Goal: Information Seeking & Learning: Learn about a topic

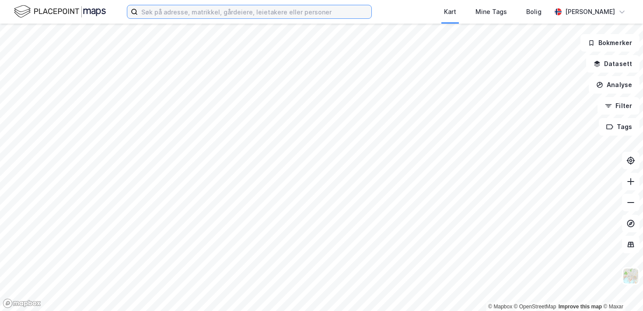
click at [164, 14] on input at bounding box center [255, 11] width 234 height 13
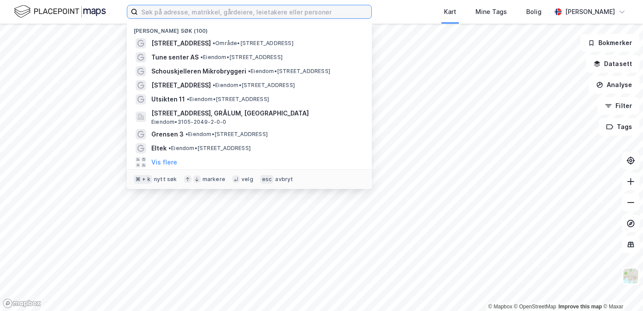
paste input "[PERSON_NAME][STREET_ADDRESS]"
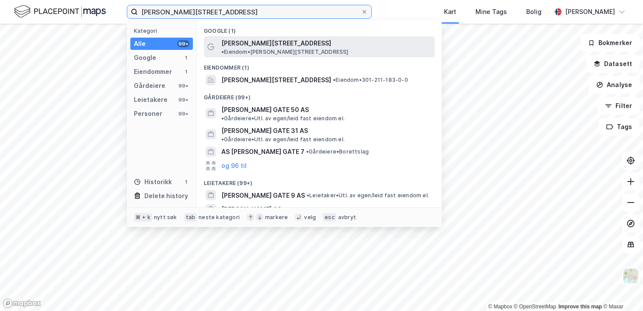
type input "[PERSON_NAME][STREET_ADDRESS]"
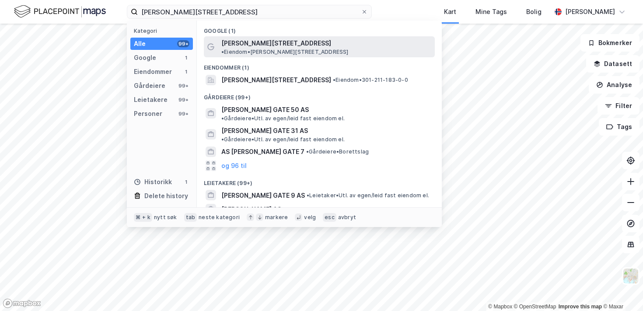
click at [250, 46] on span "[PERSON_NAME][STREET_ADDRESS]" at bounding box center [276, 43] width 110 height 10
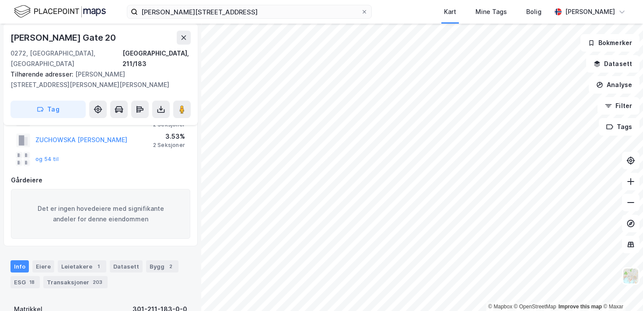
scroll to position [99, 0]
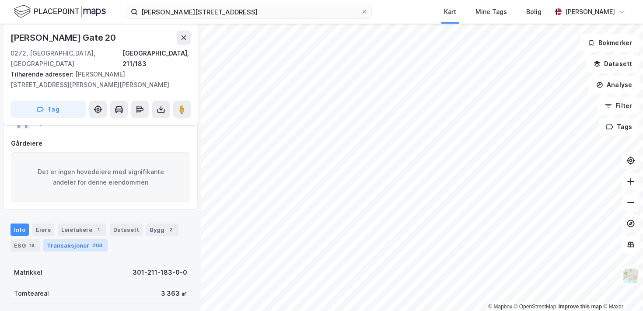
click at [86, 239] on div "Transaksjoner 203" at bounding box center [75, 245] width 64 height 12
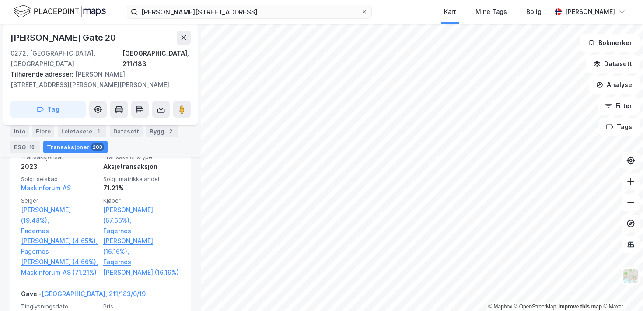
scroll to position [843, 0]
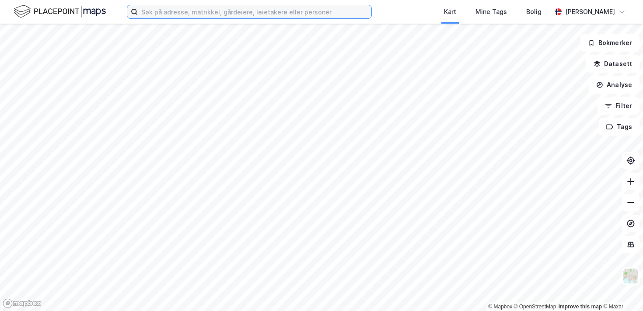
click at [183, 12] on input at bounding box center [255, 11] width 234 height 13
paste input "[PERSON_NAME][STREET_ADDRESS]"
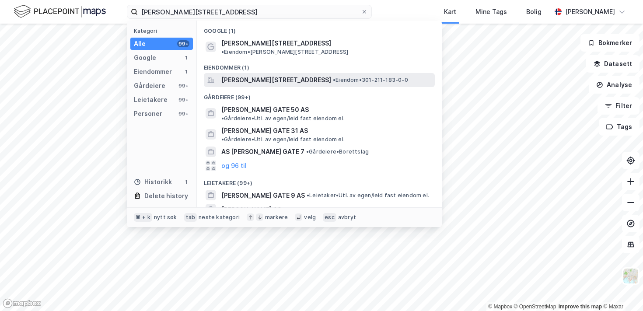
click at [294, 73] on div "Niels Juels gate 20, 0272, OSLO, OSLO • Eiendom • 301-211-183-0-0" at bounding box center [319, 80] width 231 height 14
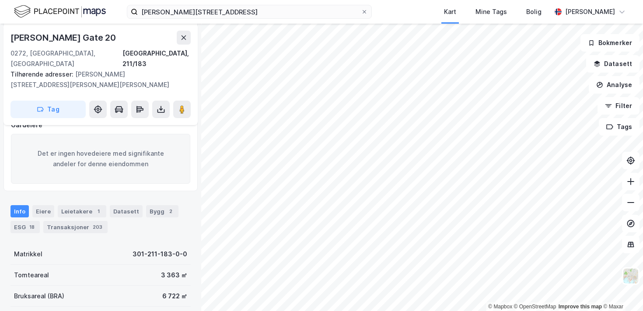
scroll to position [119, 0]
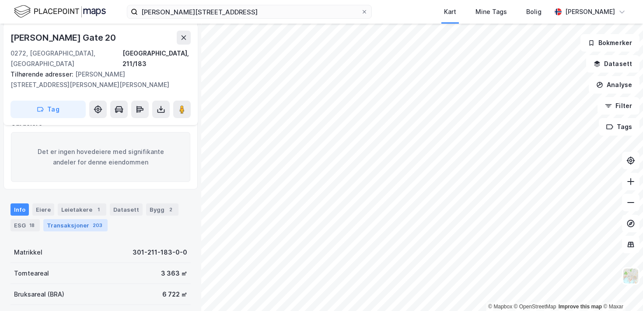
click at [91, 221] on div "203" at bounding box center [97, 225] width 13 height 9
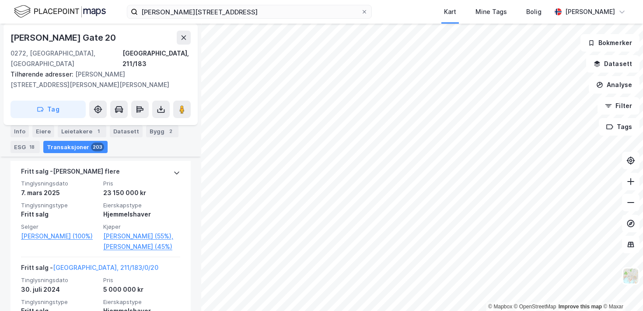
scroll to position [354, 0]
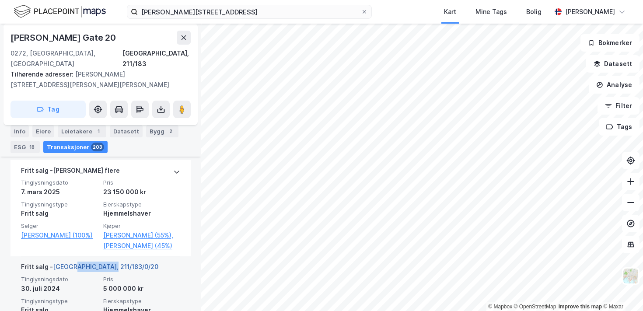
drag, startPoint x: 115, startPoint y: 255, endPoint x: 71, endPoint y: 258, distance: 44.7
click at [71, 262] on div "Fritt salg - Oslo, 211/183/0/20" at bounding box center [100, 269] width 159 height 14
copy link "211/183/0/20"
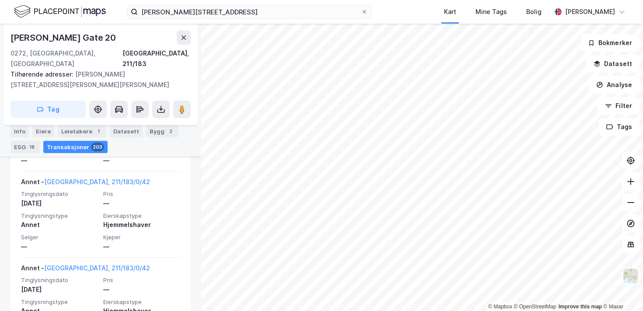
scroll to position [3353, 0]
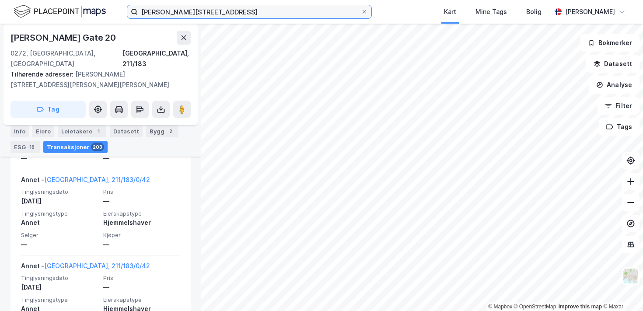
click at [241, 7] on input "[PERSON_NAME][STREET_ADDRESS]" at bounding box center [249, 11] width 223 height 13
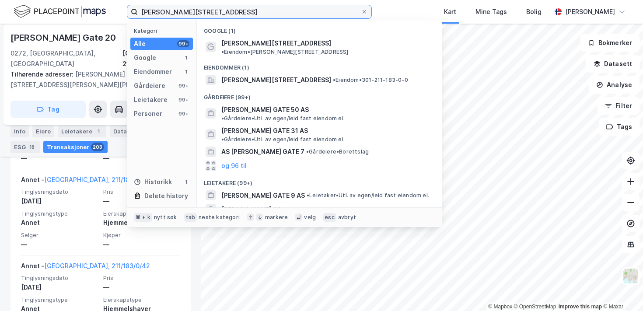
paste input "Maureen Briseid"
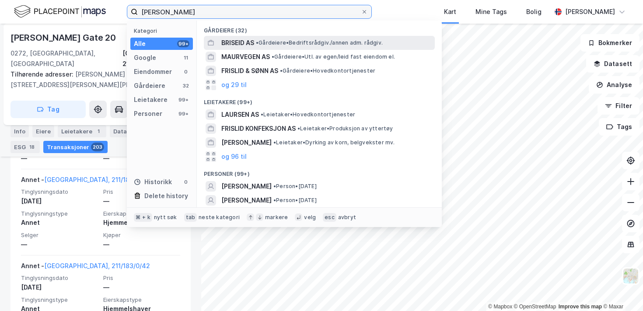
scroll to position [107, 0]
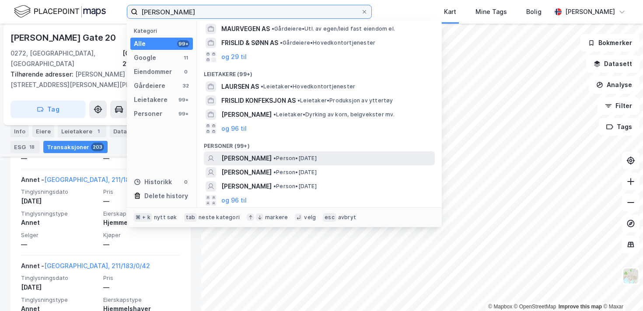
type input "Maureen Briseid"
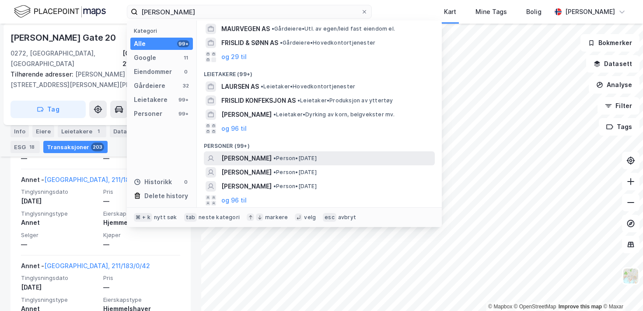
click at [262, 159] on span "MAUREEN BRISEID" at bounding box center [246, 158] width 50 height 10
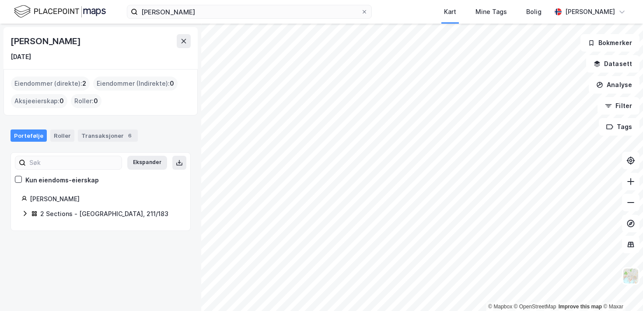
click at [23, 215] on icon at bounding box center [24, 213] width 7 height 7
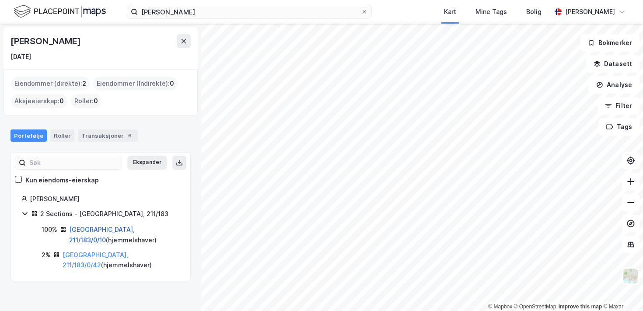
click at [115, 231] on link "Oslo, 211/183/0/10" at bounding box center [102, 235] width 66 height 18
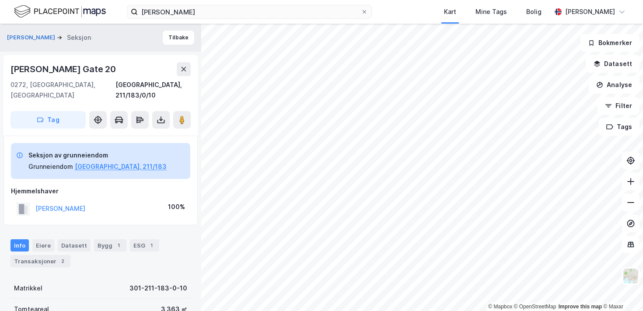
scroll to position [128, 0]
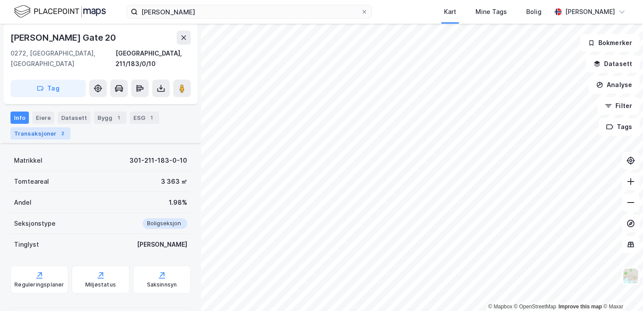
click at [51, 127] on div "Transaksjoner 2" at bounding box center [40, 133] width 60 height 12
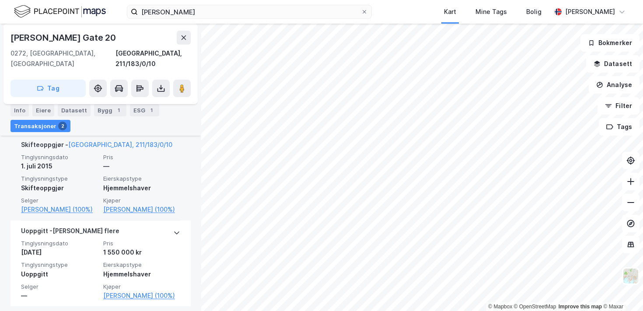
scroll to position [291, 0]
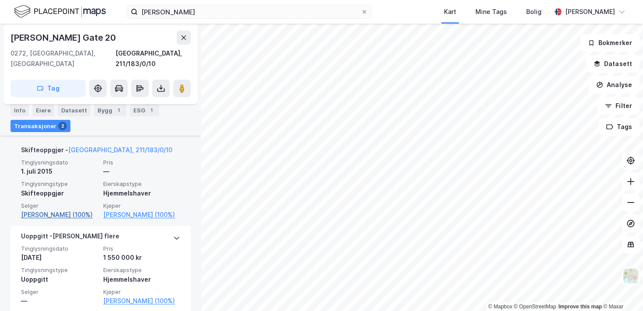
click at [77, 210] on link "Johannessen Pål Stener (100%)" at bounding box center [59, 215] width 77 height 10
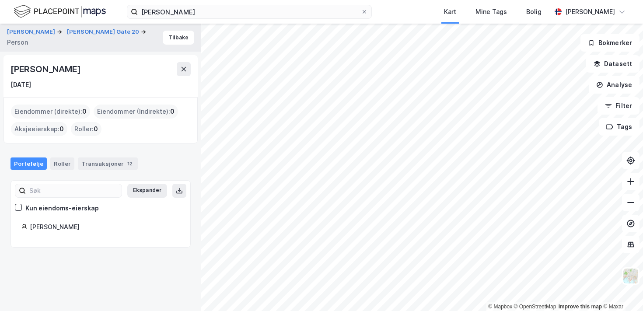
drag, startPoint x: 120, startPoint y: 72, endPoint x: 6, endPoint y: 67, distance: 114.3
click at [6, 67] on div "Pål Stener Johannessen 5. juli 1922" at bounding box center [100, 76] width 194 height 42
copy div "Pål Stener Johannessen"
click at [136, 79] on div "Pål Stener Johannessen 5. juli 1922" at bounding box center [100, 76] width 180 height 28
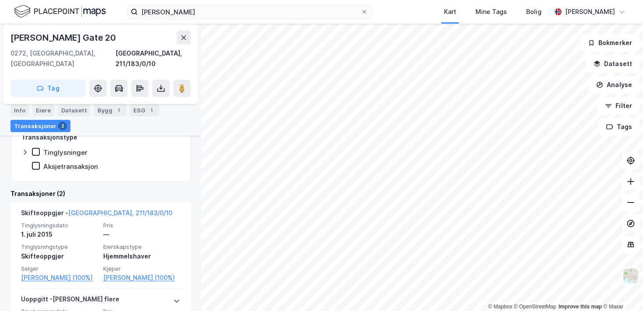
scroll to position [229, 0]
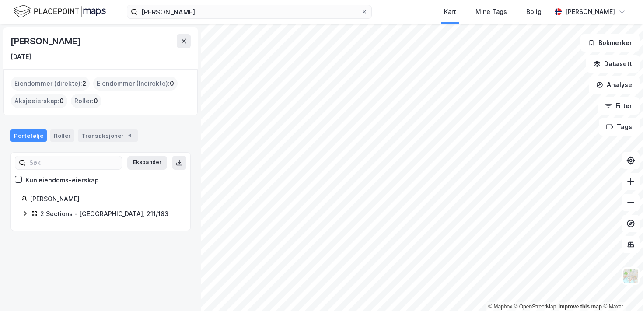
click at [26, 214] on icon at bounding box center [24, 213] width 7 height 7
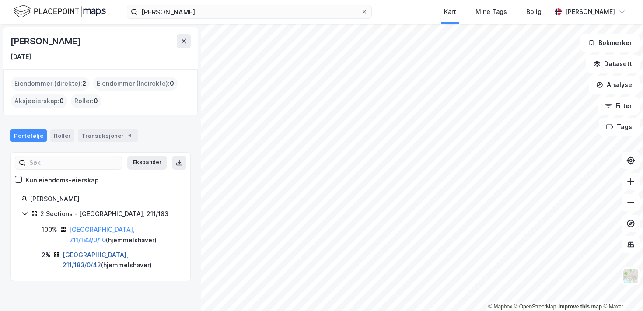
click at [112, 251] on link "[GEOGRAPHIC_DATA], 211/183/0/42" at bounding box center [96, 260] width 66 height 18
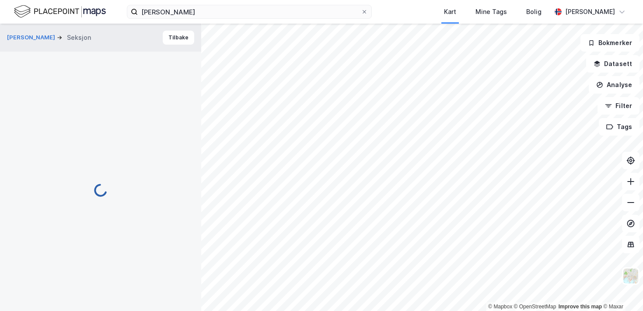
scroll to position [229, 0]
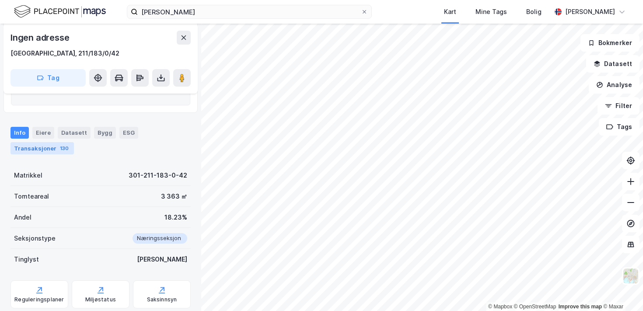
click at [58, 148] on div "130" at bounding box center [64, 148] width 12 height 9
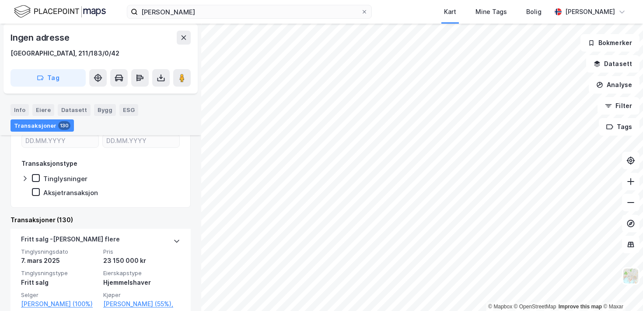
scroll to position [319, 0]
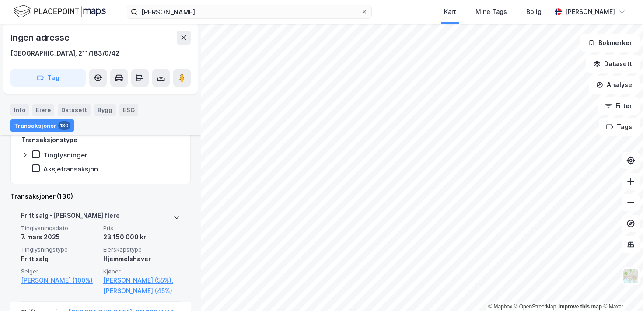
scroll to position [347, 0]
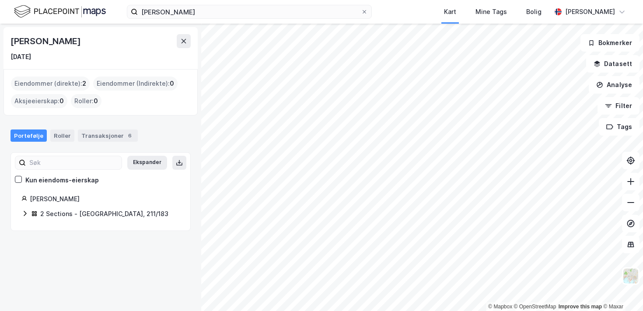
click at [24, 216] on icon at bounding box center [25, 213] width 3 height 5
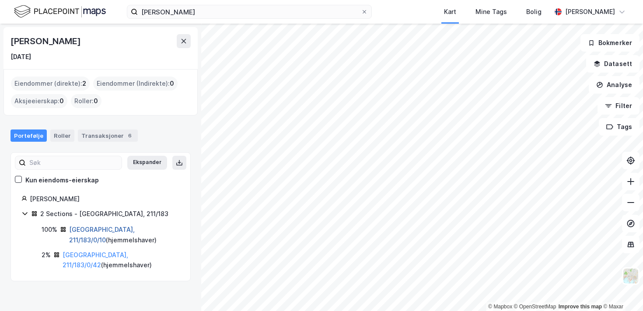
click at [87, 228] on link "Oslo, 211/183/0/10" at bounding box center [102, 235] width 66 height 18
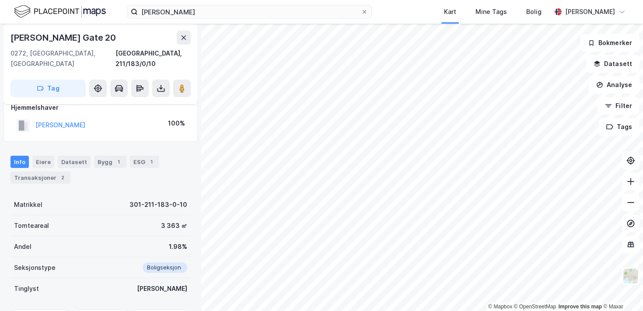
scroll to position [83, 0]
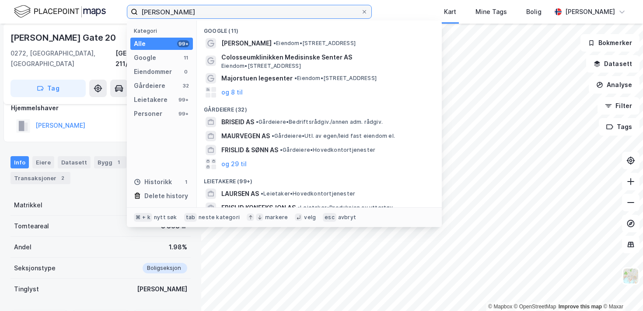
click at [213, 9] on input "Maureen Briseid" at bounding box center [249, 11] width 223 height 13
